Goal: Communication & Community: Connect with others

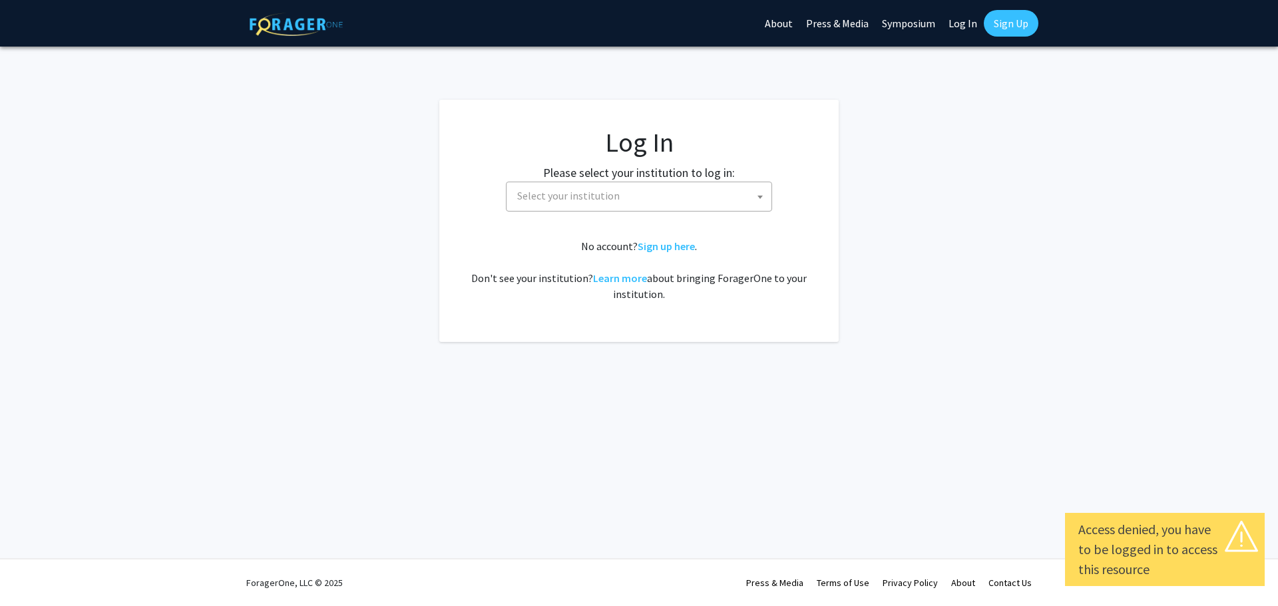
click at [598, 197] on span "Select your institution" at bounding box center [568, 195] width 102 height 13
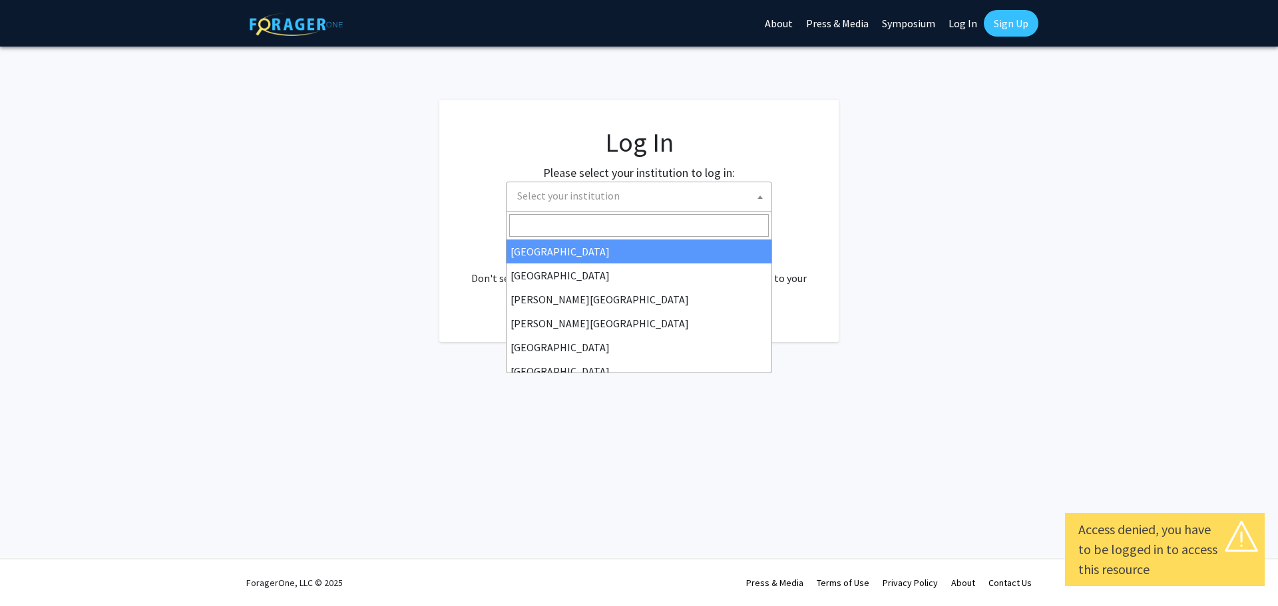
select select "34"
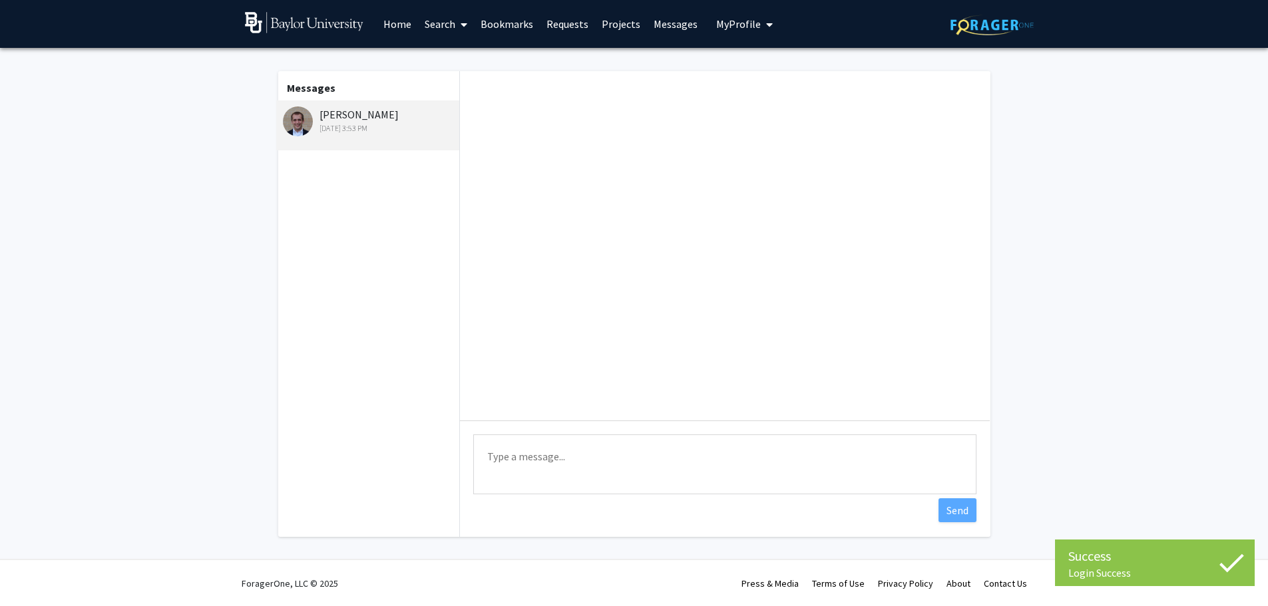
scroll to position [460, 0]
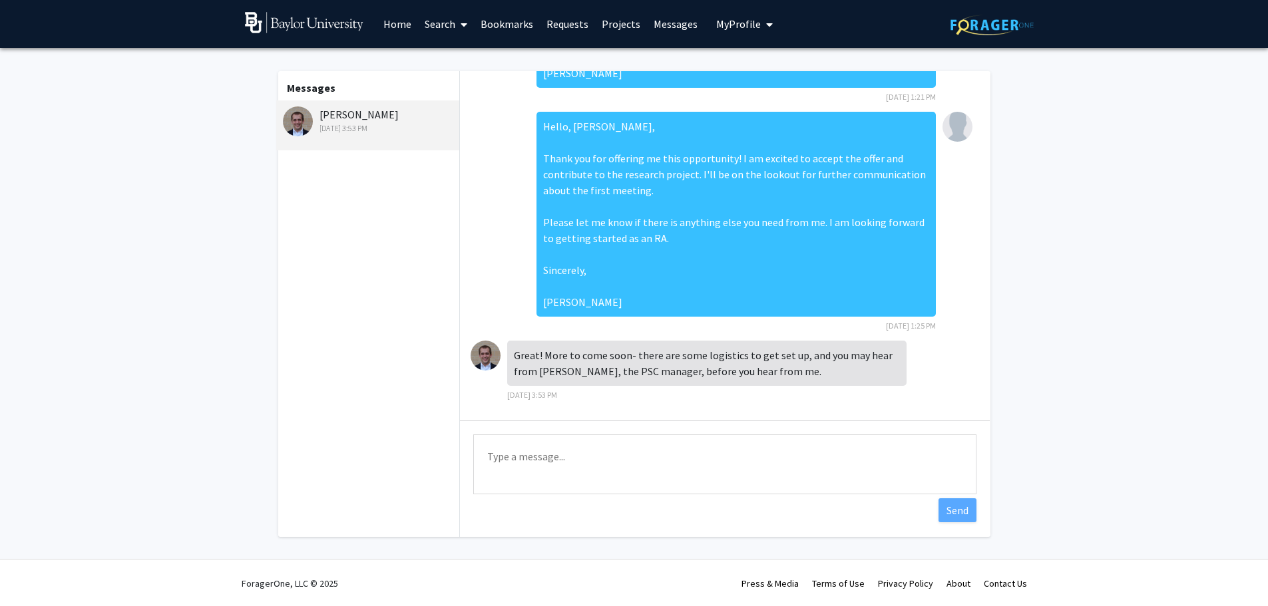
click at [583, 451] on textarea "Type a message" at bounding box center [724, 465] width 503 height 60
type textarea "S"
